Goal: Transaction & Acquisition: Purchase product/service

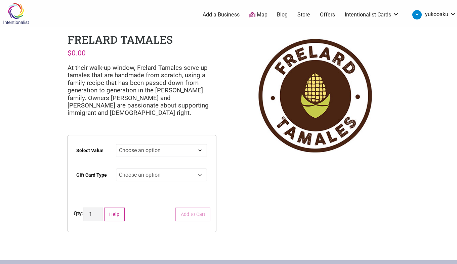
click at [198, 152] on select "Choose an option $25 $50 $100 $200 $500" at bounding box center [161, 150] width 91 height 13
click at [116, 144] on select "Choose an option $25 $50 $100 $200 $500" at bounding box center [161, 150] width 91 height 13
select select "$100"
click at [192, 173] on select "Choose an option Physical" at bounding box center [161, 174] width 91 height 13
select select "Physical"
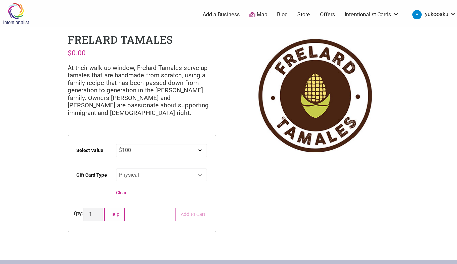
click at [116, 168] on select "Choose an option Physical" at bounding box center [161, 174] width 91 height 13
select select "$100"
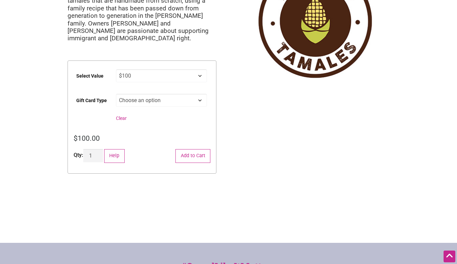
scroll to position [67, 0]
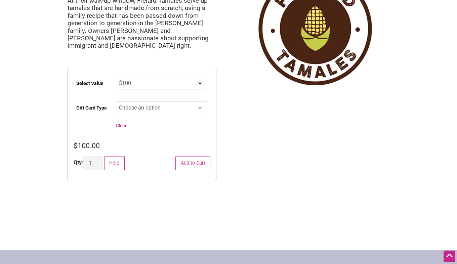
click at [193, 82] on select "Choose an option $25 $50 $100 $200 $500" at bounding box center [161, 83] width 91 height 13
drag, startPoint x: 283, startPoint y: 110, endPoint x: 287, endPoint y: 116, distance: 7.5
click at [283, 110] on div "Intentionalist Spend like it matters 0 Add a Business Map Blog Store Offers Int…" at bounding box center [228, 176] width 457 height 486
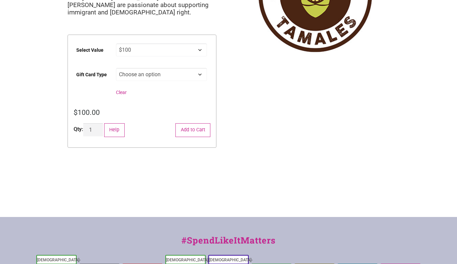
scroll to position [101, 0]
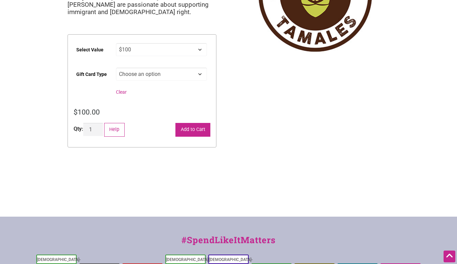
click at [186, 126] on button "Add to Cart" at bounding box center [192, 130] width 35 height 14
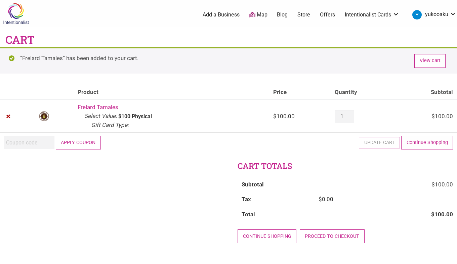
click at [280, 139] on td "Coupon: Apply coupon Update cart Continue Shopping" at bounding box center [228, 142] width 457 height 20
click at [33, 143] on input "Coupon:" at bounding box center [29, 142] width 50 height 13
type input "U"
click at [308, 149] on td "Coupon: Apply coupon Update cart Continue Shopping" at bounding box center [228, 142] width 457 height 20
click at [28, 140] on input "Coupon:" at bounding box center [29, 142] width 50 height 13
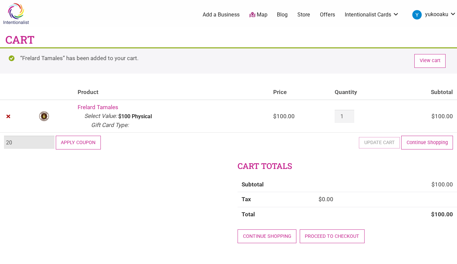
type input "2"
type input "2025JUNTOS"
click at [68, 146] on button "Apply coupon" at bounding box center [78, 143] width 45 height 14
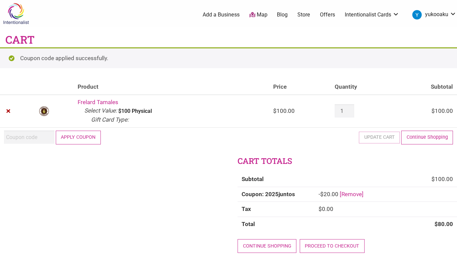
click at [313, 156] on h2 "Cart totals" at bounding box center [347, 161] width 219 height 11
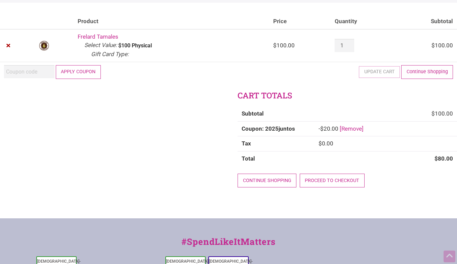
scroll to position [67, 0]
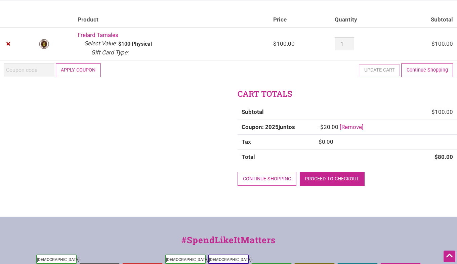
click at [328, 179] on link "Proceed to checkout" at bounding box center [332, 179] width 65 height 14
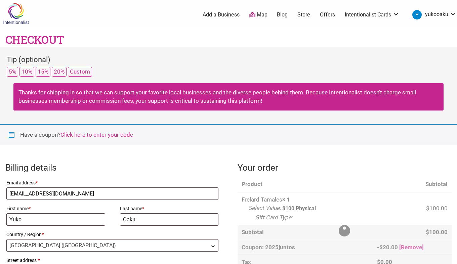
select select "WA"
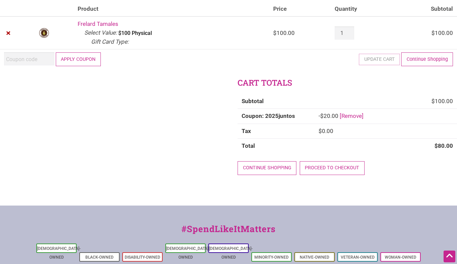
scroll to position [34, 0]
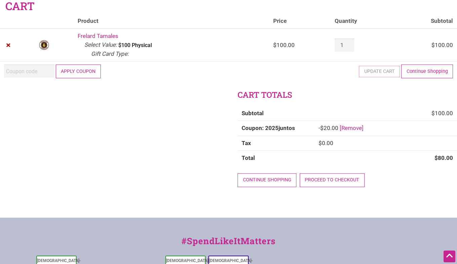
drag, startPoint x: 292, startPoint y: 201, endPoint x: 171, endPoint y: 172, distance: 123.7
click at [166, 167] on div "Cart totals Subtotal $ 100.00 Coupon: 2025juntos - $ 20.00 [Remove] Tax $ 0.00 …" at bounding box center [228, 153] width 457 height 128
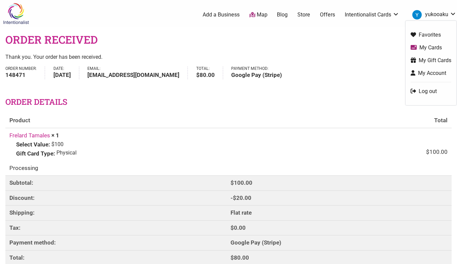
click at [428, 92] on link "Log out" at bounding box center [431, 91] width 41 height 8
